Goal: Check status: Check status

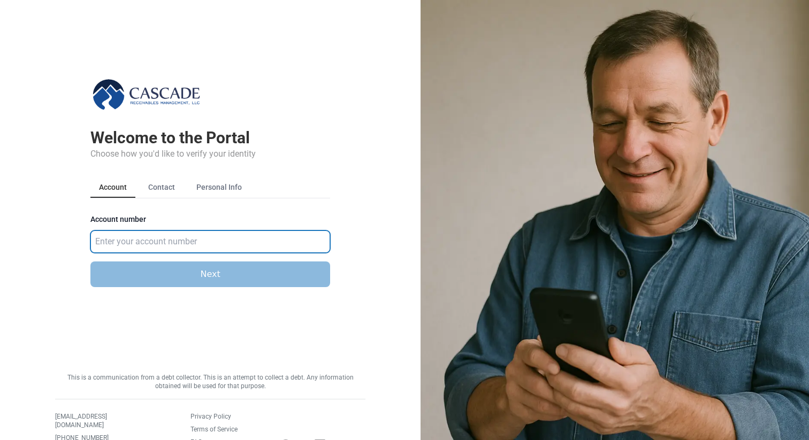
click at [144, 241] on input "Account number" at bounding box center [210, 242] width 240 height 22
type input "583922"
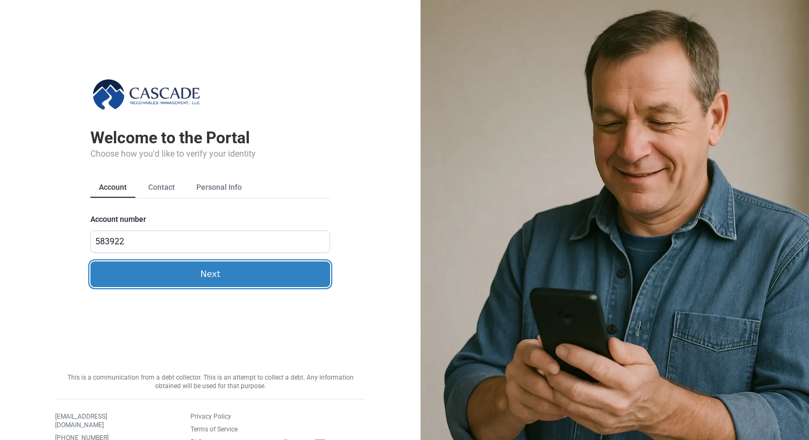
click at [162, 270] on button "Next" at bounding box center [210, 275] width 240 height 26
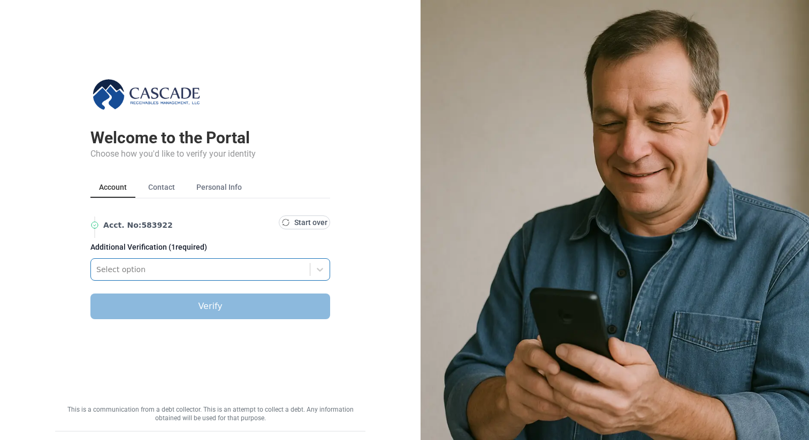
click at [146, 272] on div at bounding box center [200, 269] width 208 height 13
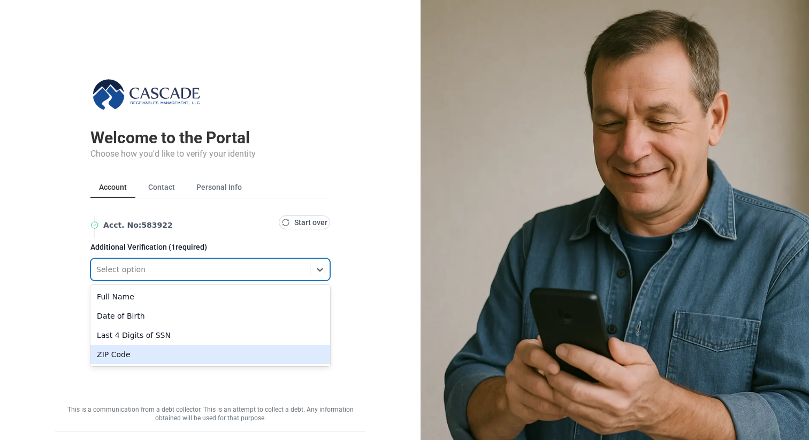
click at [139, 357] on div "ZIP Code" at bounding box center [210, 354] width 240 height 19
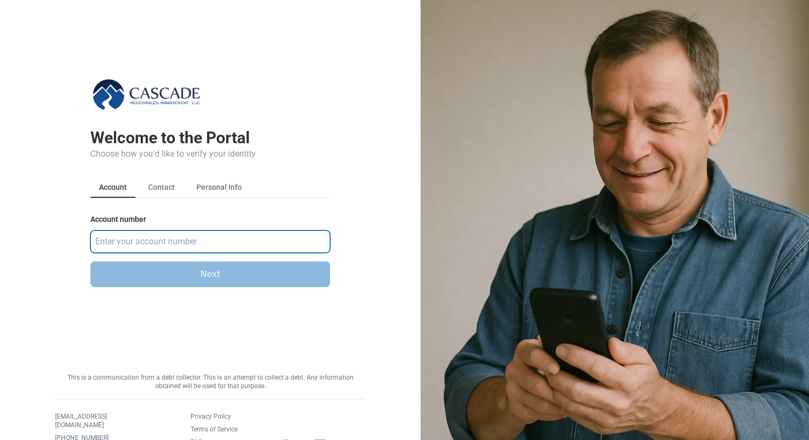
click at [209, 243] on input "Account number" at bounding box center [210, 242] width 240 height 22
type input "583922"
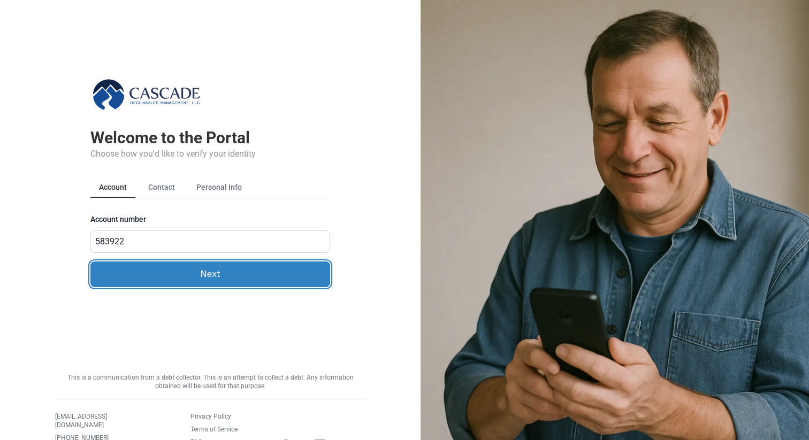
click at [169, 268] on button "Next" at bounding box center [210, 275] width 240 height 26
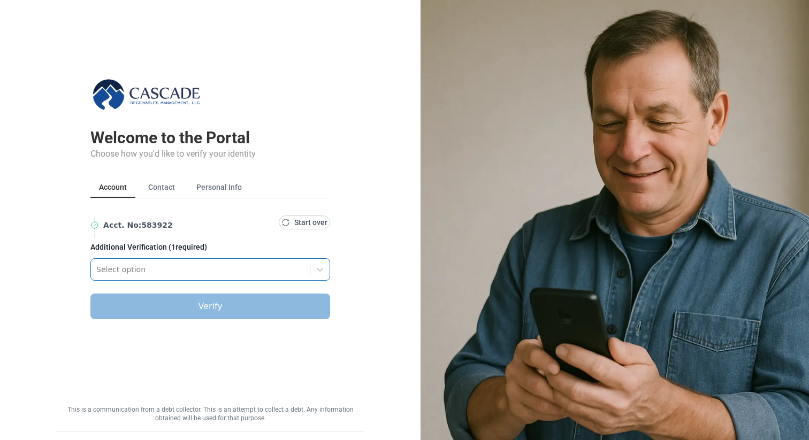
click at [145, 270] on div at bounding box center [200, 269] width 208 height 13
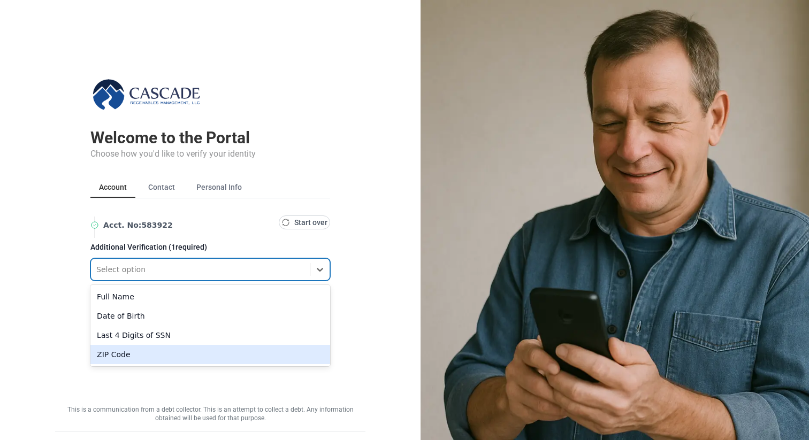
click at [145, 350] on div "ZIP Code" at bounding box center [210, 354] width 240 height 19
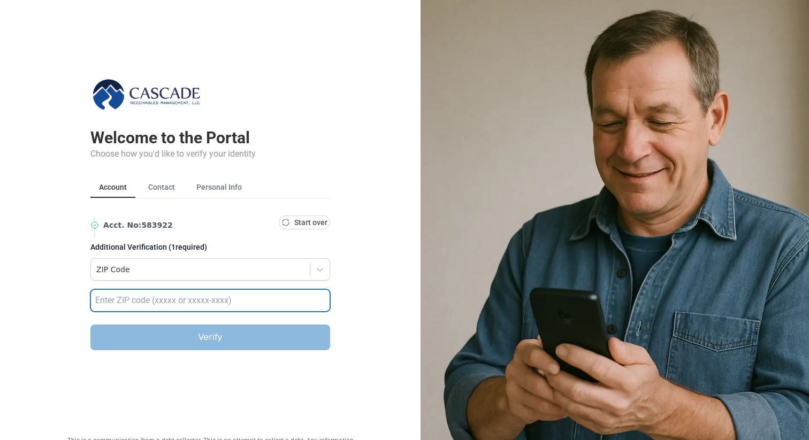
click at [145, 294] on input "text" at bounding box center [210, 300] width 240 height 22
paste input "11331"
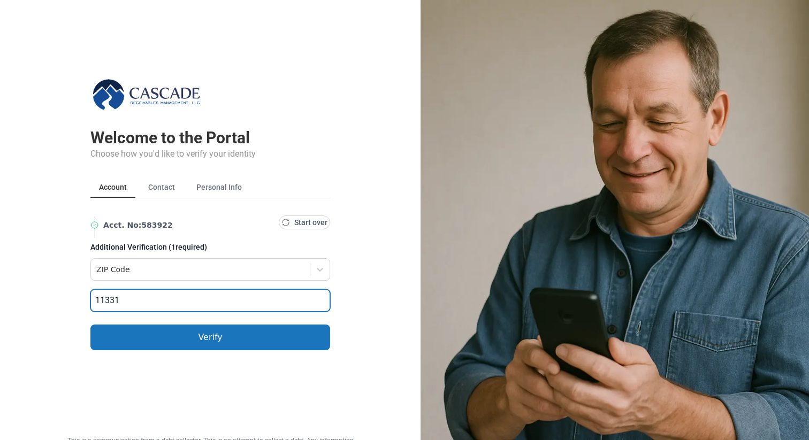
type input "11331"
